Goal: Find specific page/section: Find specific page/section

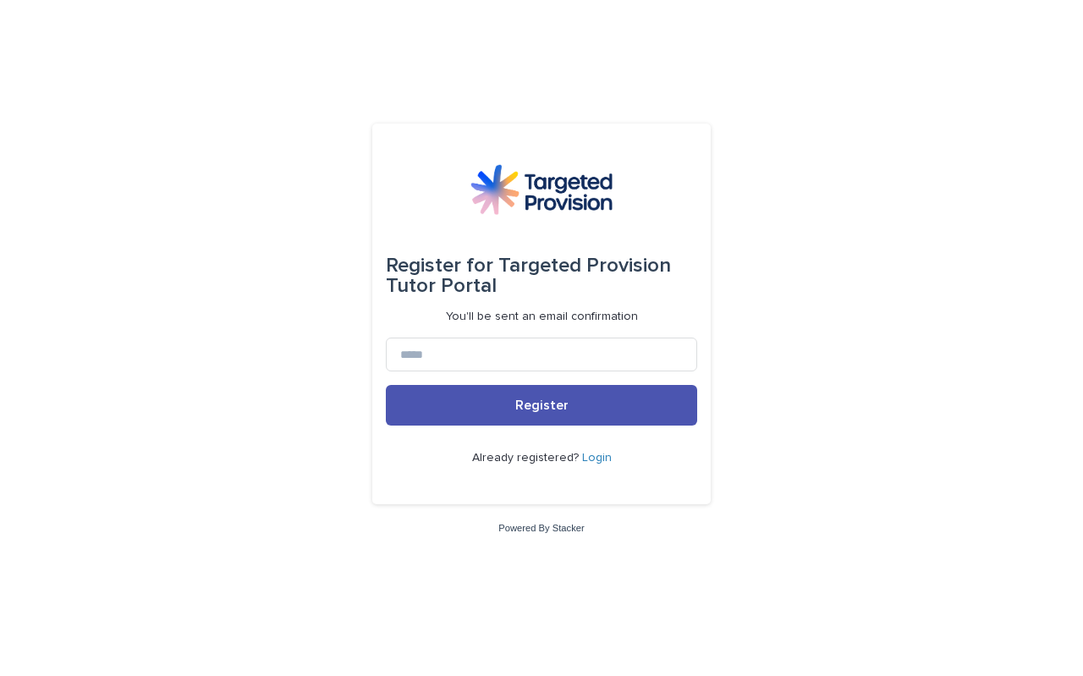
click at [596, 458] on link "Login" at bounding box center [597, 458] width 30 height 12
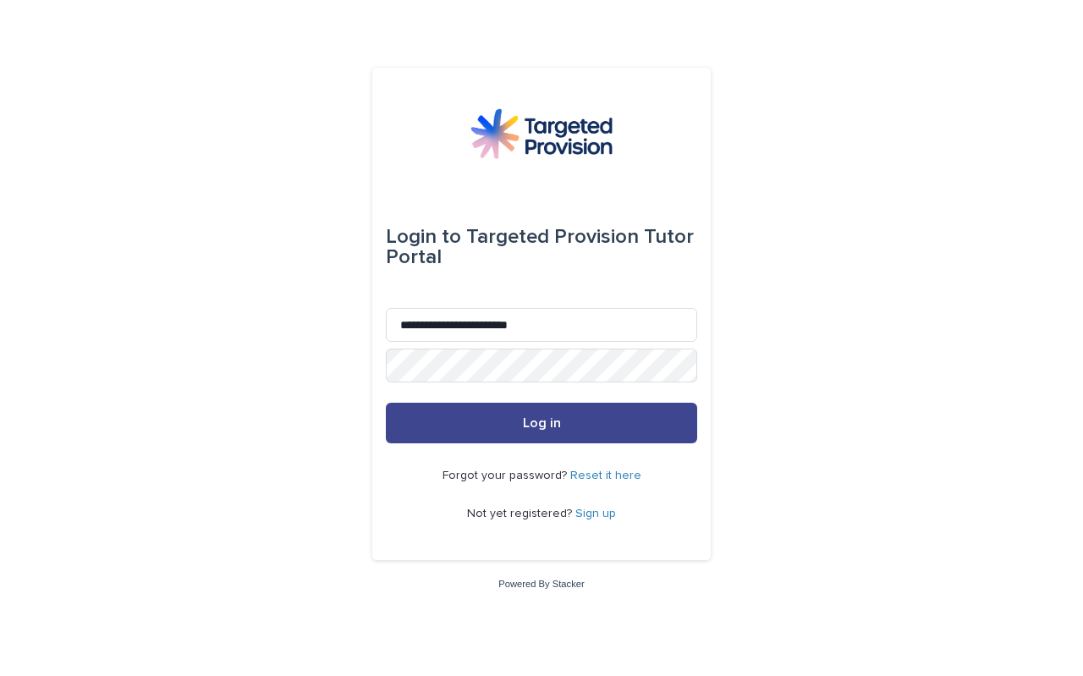
click at [538, 413] on button "Log in" at bounding box center [541, 423] width 311 height 41
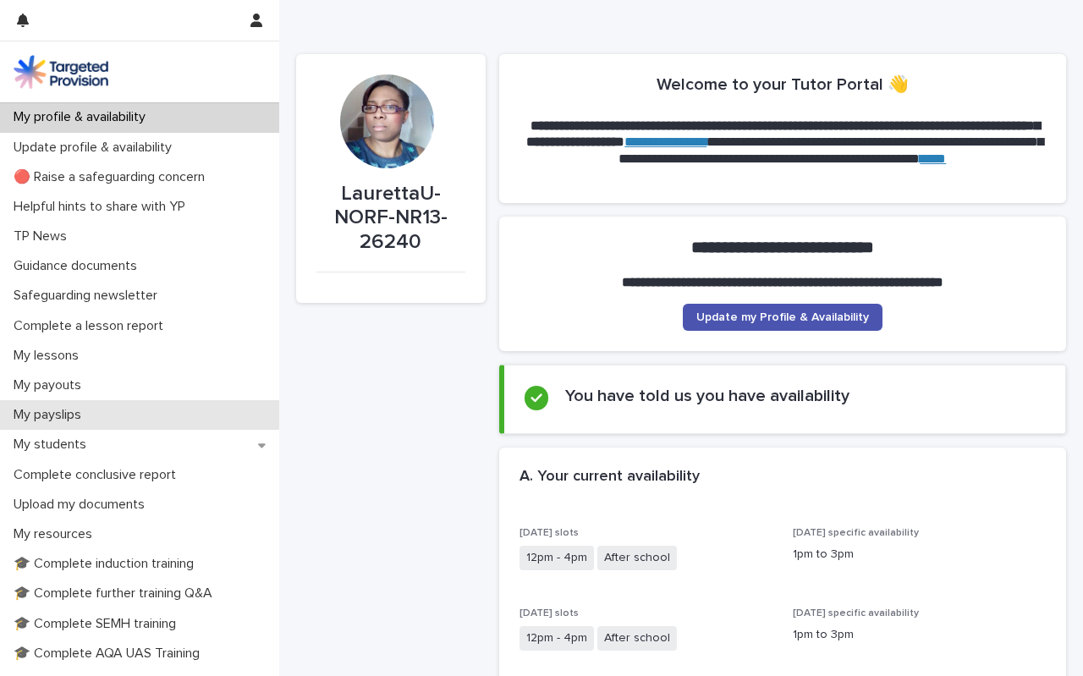
click at [52, 415] on p "My payslips" at bounding box center [51, 415] width 88 height 16
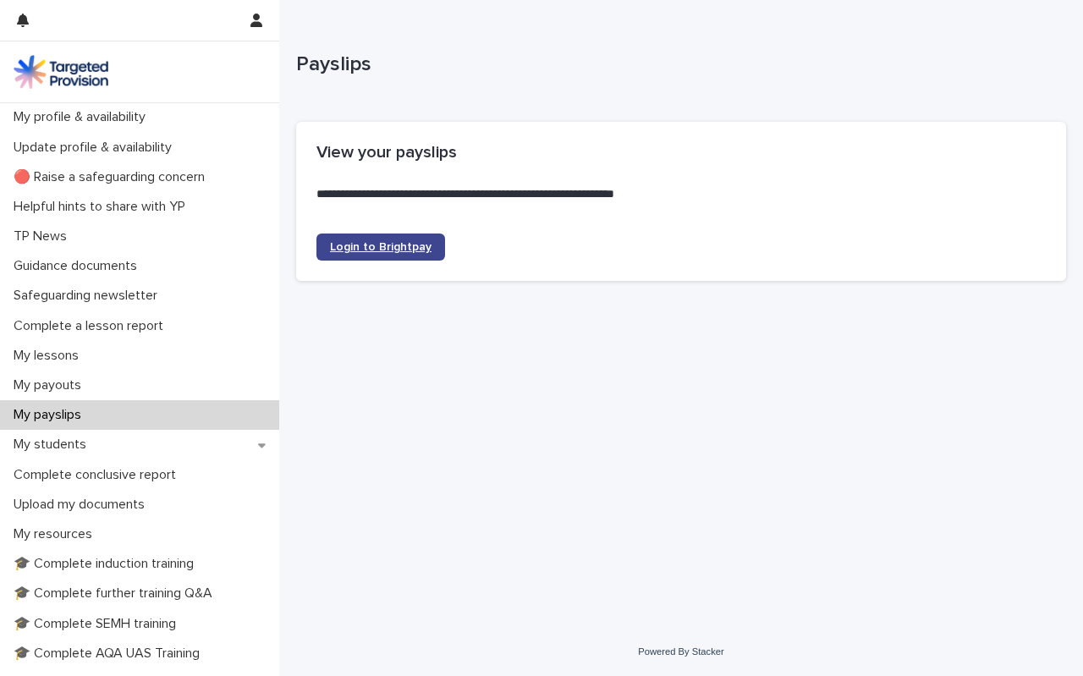
click at [374, 245] on span "Login to Brightpay" at bounding box center [381, 247] width 102 height 12
